Goal: Task Accomplishment & Management: Manage account settings

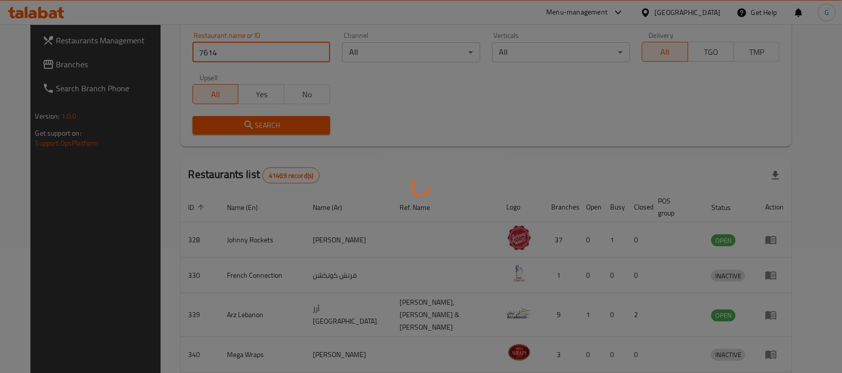
scroll to position [52, 0]
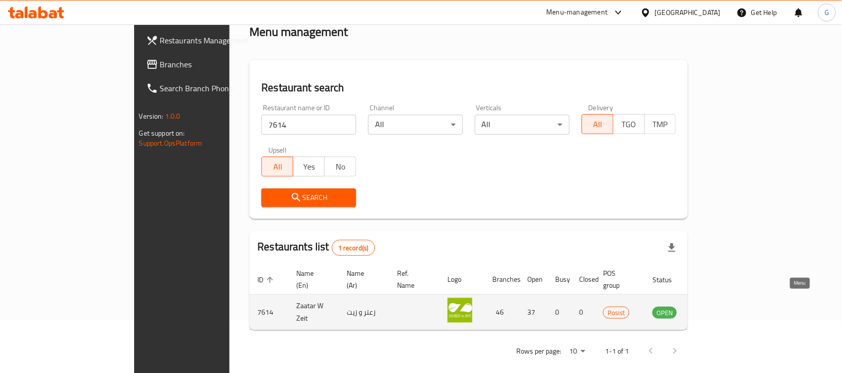
click at [716, 309] on icon "enhanced table" at bounding box center [710, 313] width 11 height 8
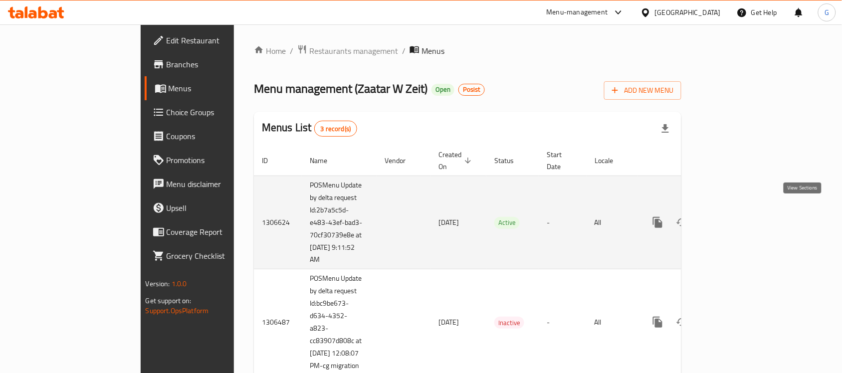
click at [736, 216] on icon "enhanced table" at bounding box center [730, 222] width 12 height 12
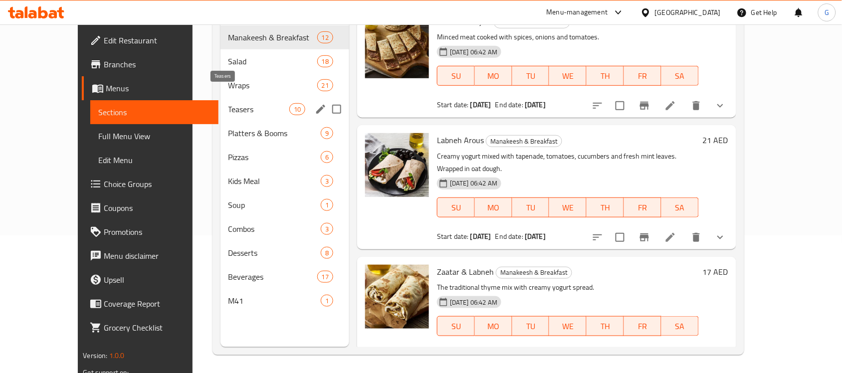
scroll to position [140, 0]
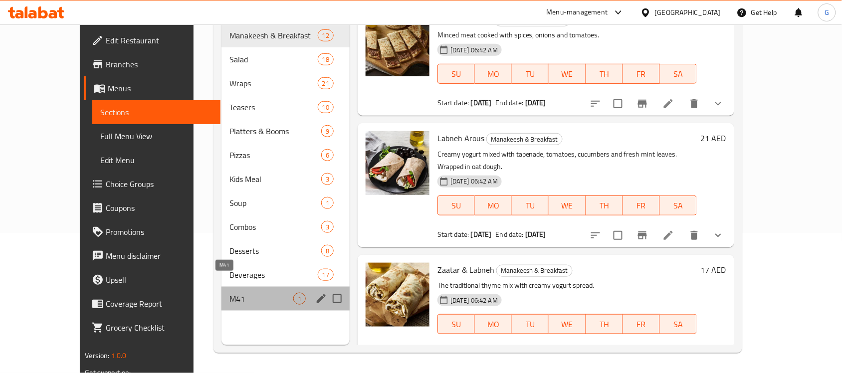
click at [229, 293] on span "M41" at bounding box center [261, 299] width 64 height 12
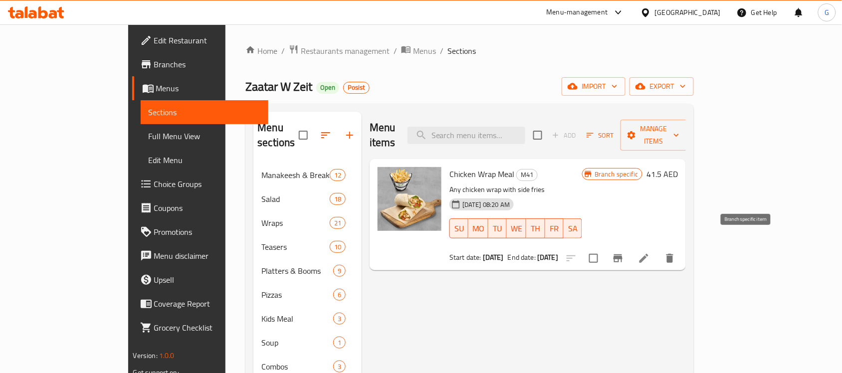
click at [622, 254] on icon "Branch-specific-item" at bounding box center [617, 258] width 9 height 8
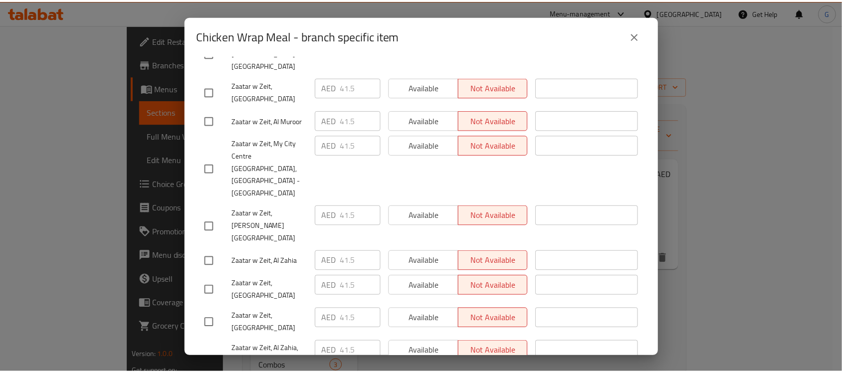
scroll to position [1469, 0]
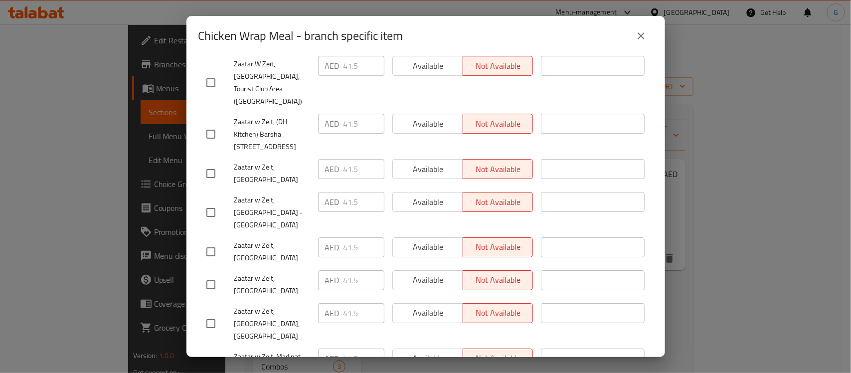
drag, startPoint x: 654, startPoint y: 31, endPoint x: 647, endPoint y: 33, distance: 7.3
click at [651, 31] on div "Chicken Wrap Meal - branch specific item" at bounding box center [426, 36] width 479 height 40
click at [646, 33] on icon "close" at bounding box center [641, 36] width 12 height 12
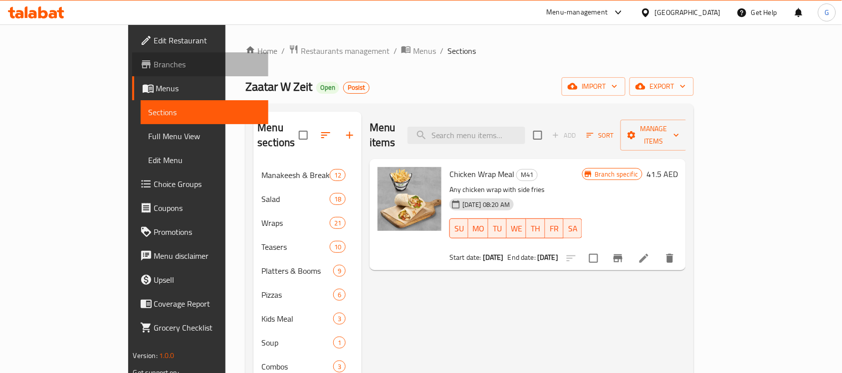
click at [154, 68] on span "Branches" at bounding box center [207, 64] width 107 height 12
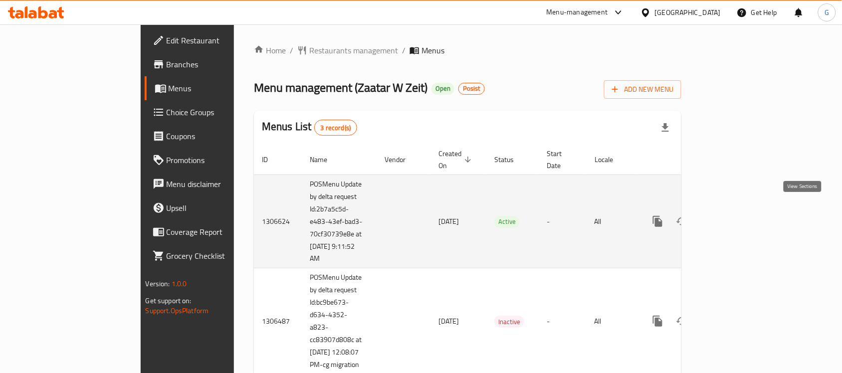
click at [742, 216] on link "enhanced table" at bounding box center [730, 221] width 24 height 24
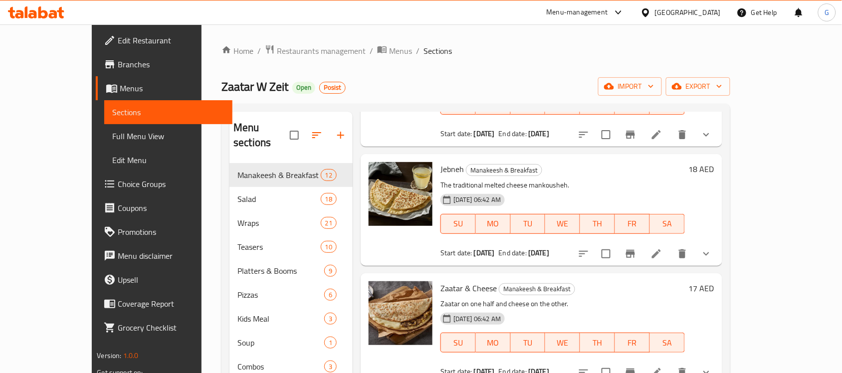
scroll to position [140, 0]
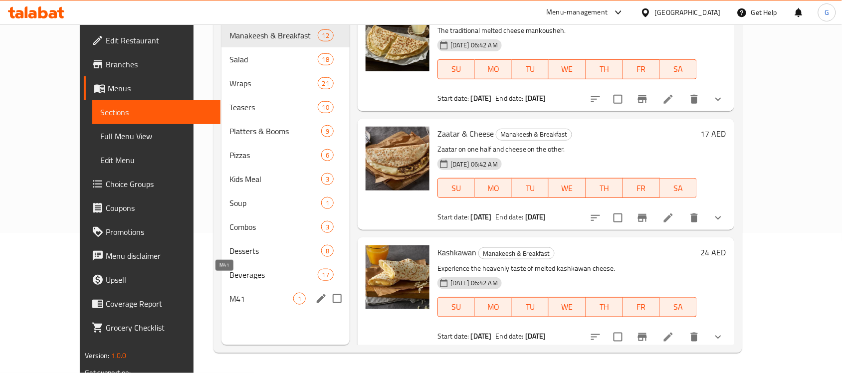
click at [229, 293] on span "M41" at bounding box center [261, 299] width 64 height 12
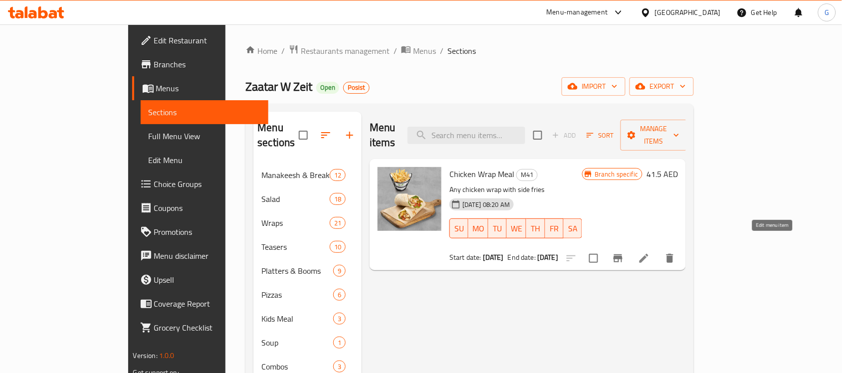
click at [650, 252] on icon at bounding box center [644, 258] width 12 height 12
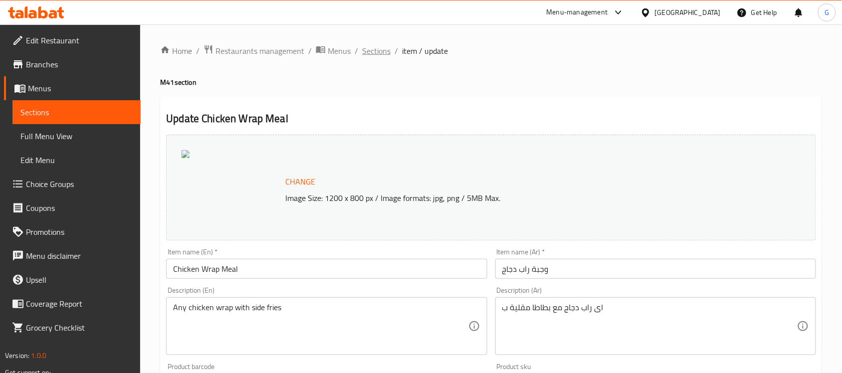
click at [364, 53] on span "Sections" at bounding box center [376, 51] width 28 height 12
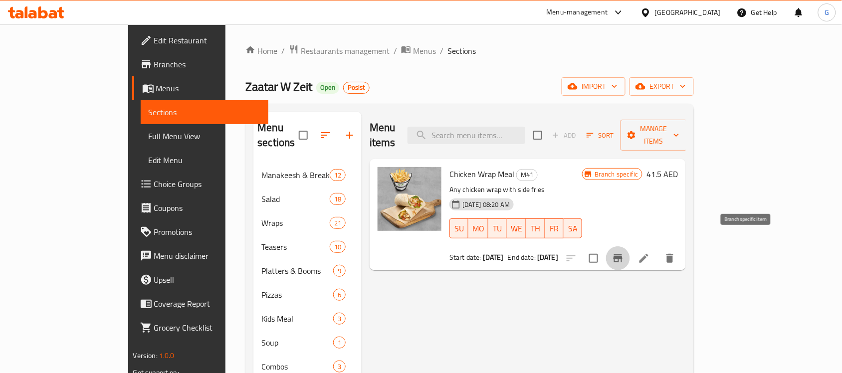
click at [624, 252] on icon "Branch-specific-item" at bounding box center [618, 258] width 12 height 12
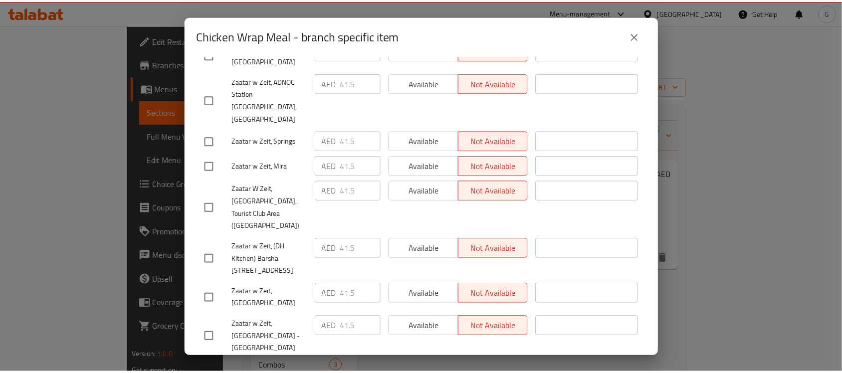
scroll to position [1469, 0]
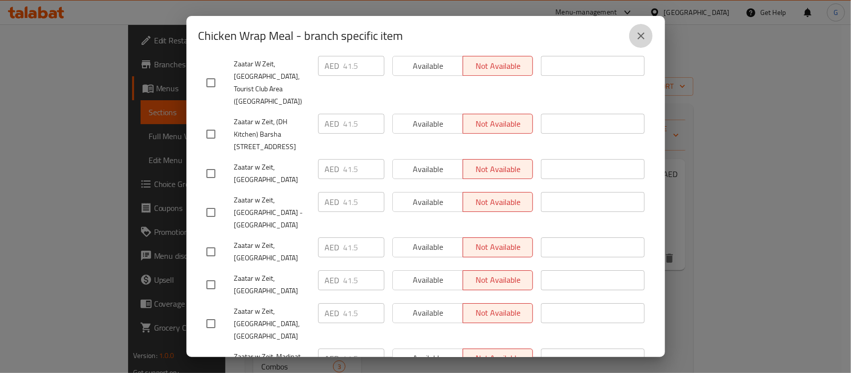
drag, startPoint x: 642, startPoint y: 34, endPoint x: 751, endPoint y: 195, distance: 193.9
click at [646, 37] on icon "close" at bounding box center [641, 36] width 12 height 12
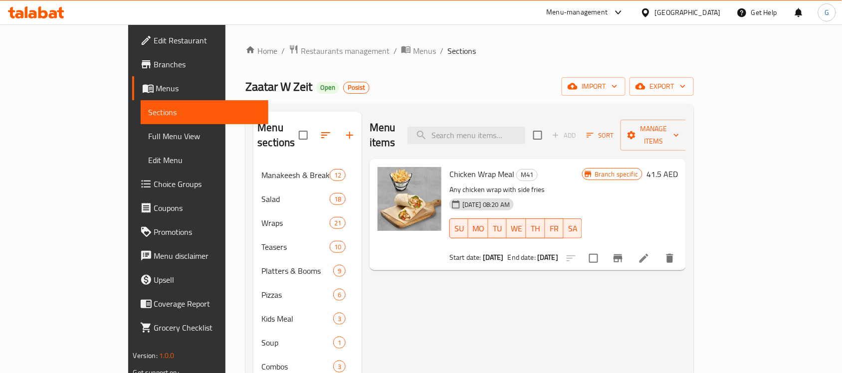
click at [650, 252] on icon at bounding box center [644, 258] width 12 height 12
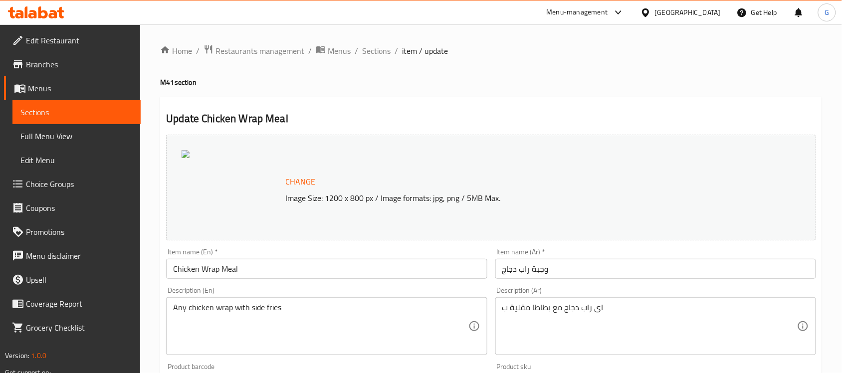
click at [49, 65] on span "Branches" at bounding box center [79, 64] width 107 height 12
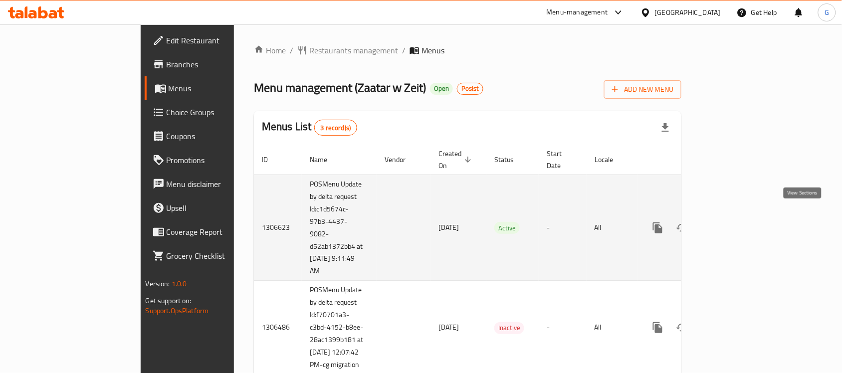
click at [736, 222] on icon "enhanced table" at bounding box center [730, 228] width 12 height 12
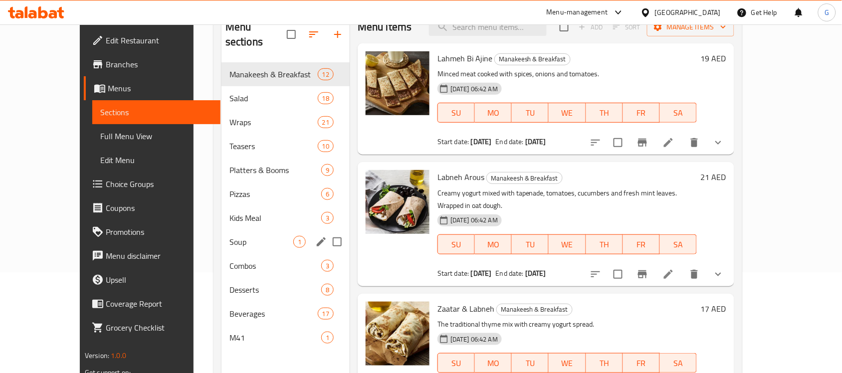
scroll to position [140, 0]
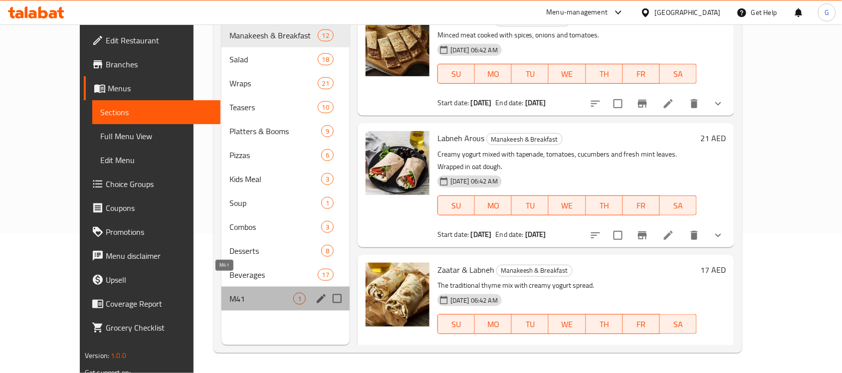
click at [229, 293] on span "M41" at bounding box center [261, 299] width 64 height 12
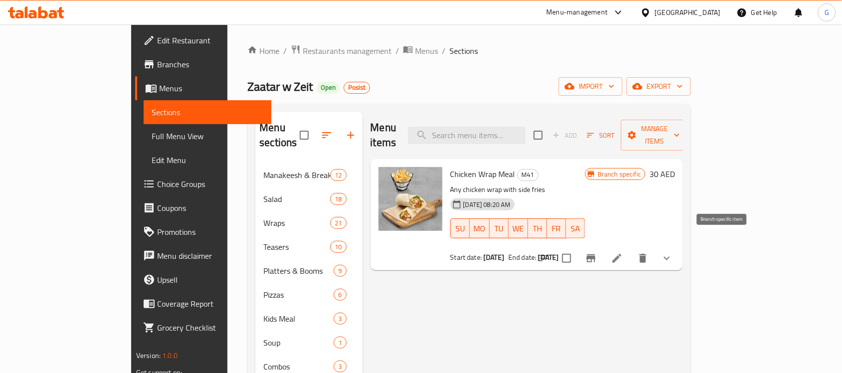
click at [597, 252] on icon "Branch-specific-item" at bounding box center [591, 258] width 12 height 12
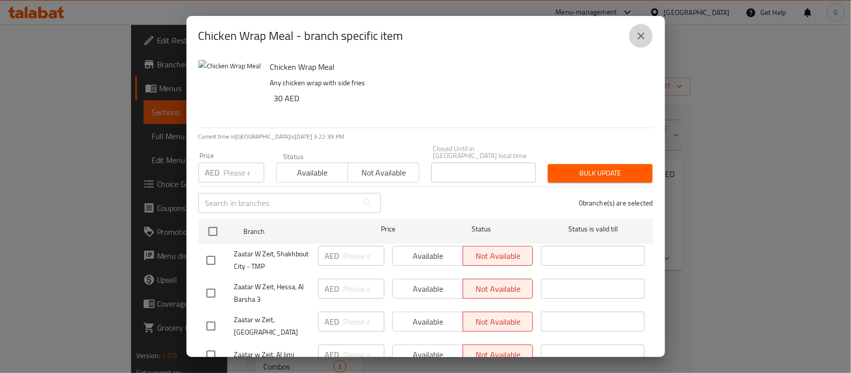
click at [644, 40] on icon "close" at bounding box center [641, 36] width 12 height 12
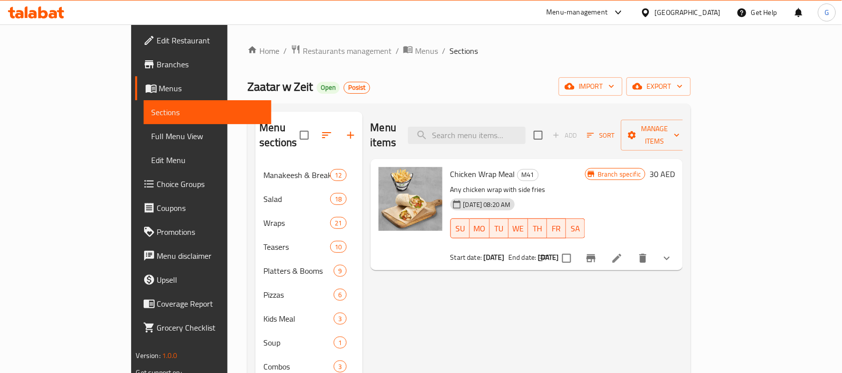
click at [247, 81] on span "Zaatar w Zeit" at bounding box center [279, 86] width 65 height 22
copy span "Zaatar w Zeit"
click at [596, 254] on icon "Branch-specific-item" at bounding box center [591, 258] width 9 height 8
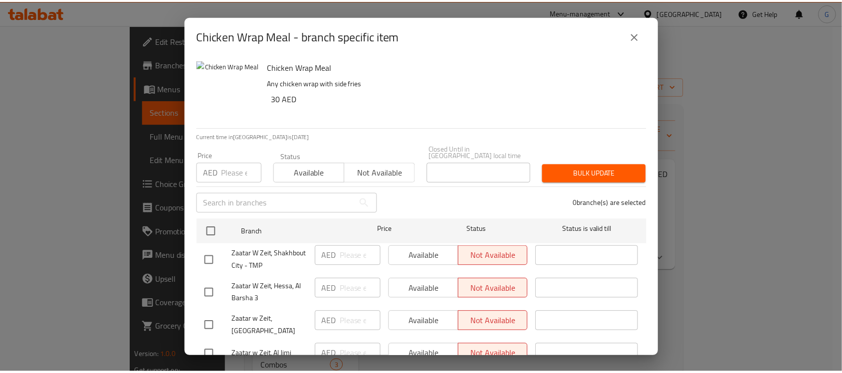
scroll to position [126, 0]
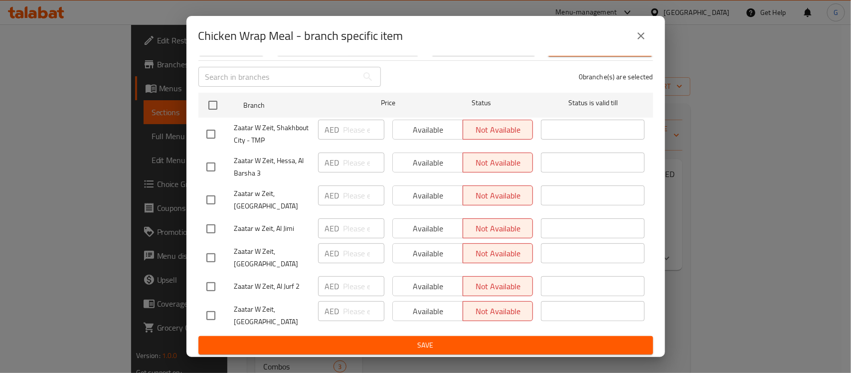
click at [644, 31] on icon "close" at bounding box center [641, 36] width 12 height 12
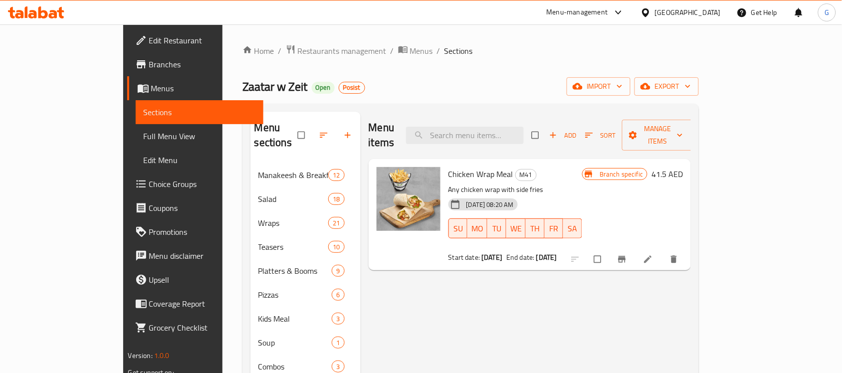
click at [149, 69] on span "Branches" at bounding box center [202, 64] width 107 height 12
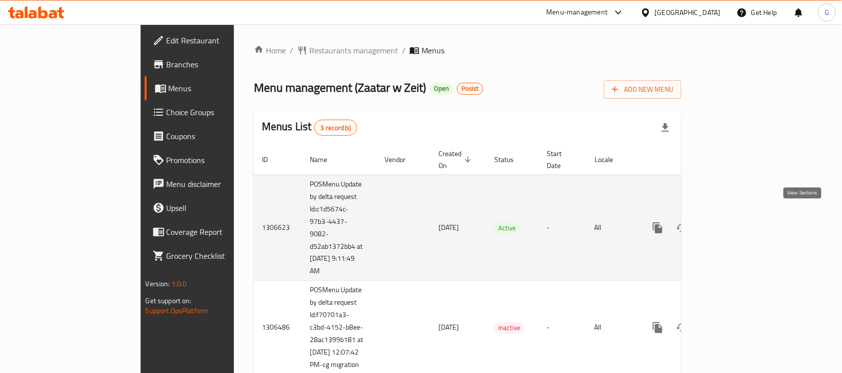
click at [742, 219] on link "enhanced table" at bounding box center [730, 228] width 24 height 24
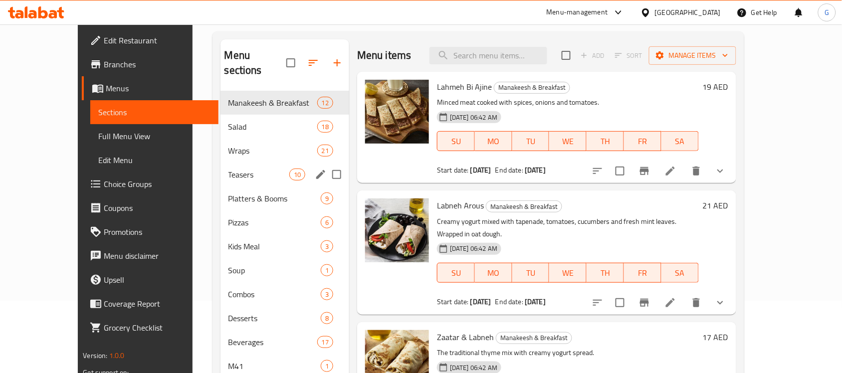
scroll to position [140, 0]
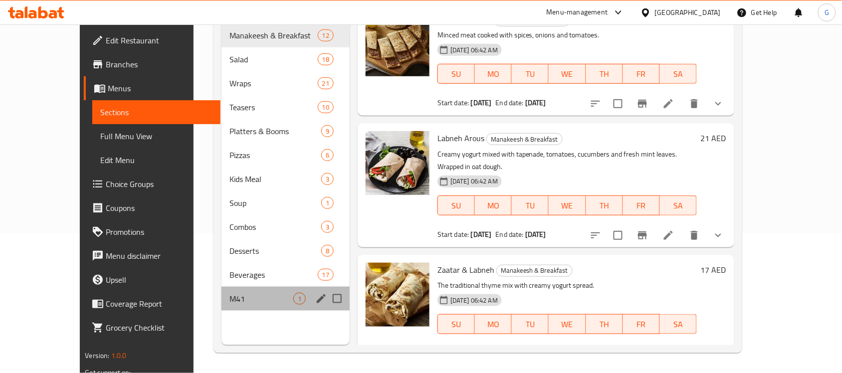
click at [221, 293] on div "M41 1" at bounding box center [285, 299] width 128 height 24
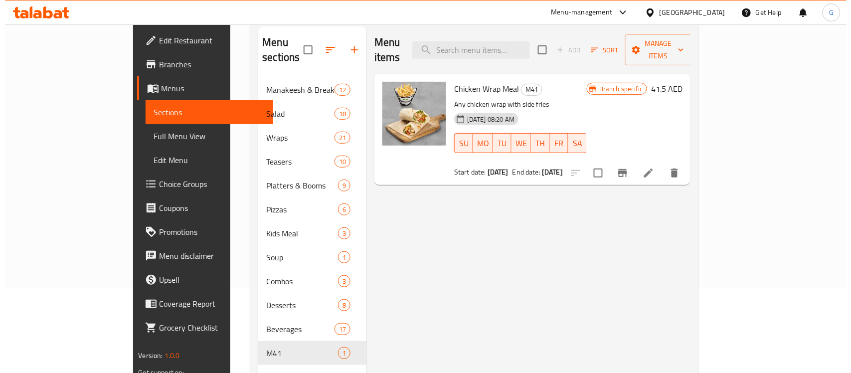
scroll to position [15, 0]
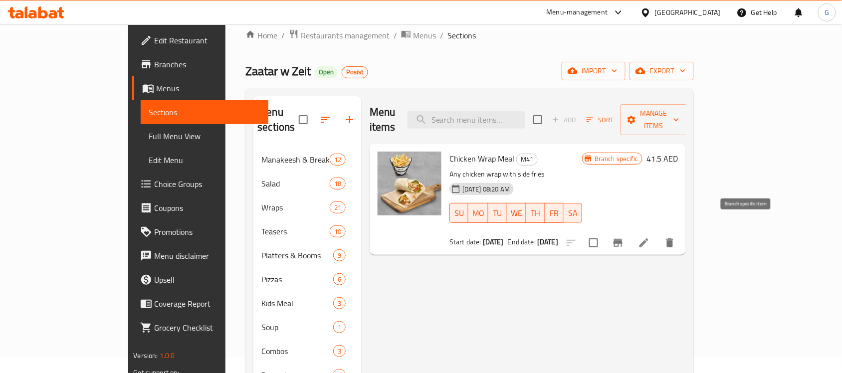
click at [630, 236] on button "Branch-specific-item" at bounding box center [618, 243] width 24 height 24
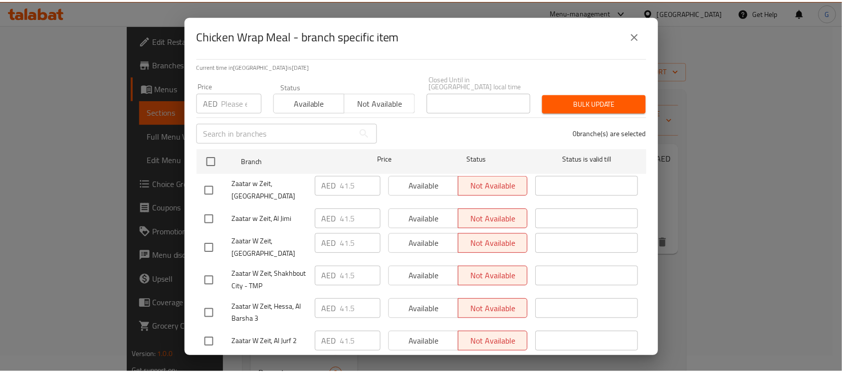
scroll to position [126, 0]
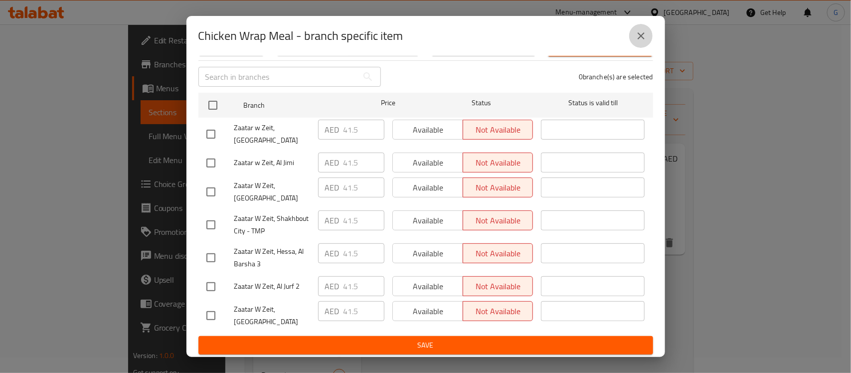
click at [644, 40] on icon "close" at bounding box center [641, 36] width 12 height 12
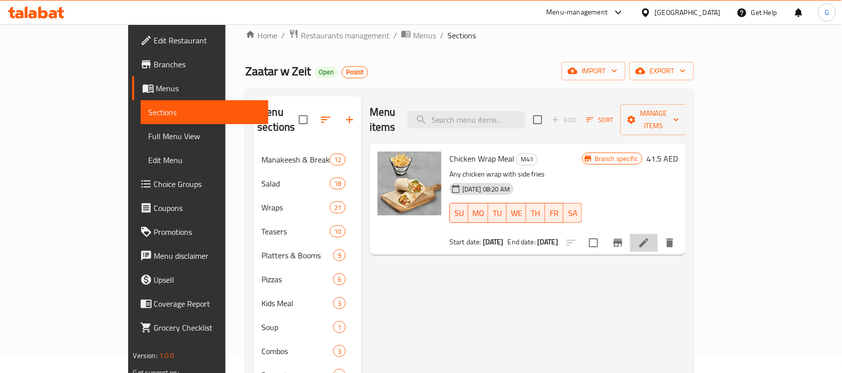
click at [658, 234] on li at bounding box center [644, 243] width 28 height 18
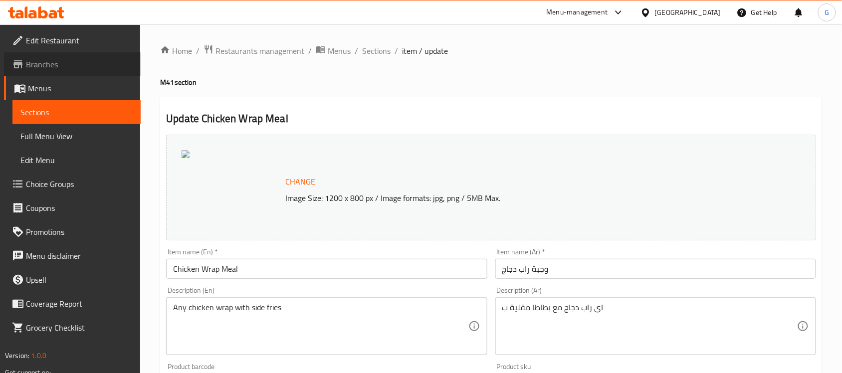
click at [44, 65] on span "Branches" at bounding box center [79, 64] width 107 height 12
